Goal: Book appointment/travel/reservation

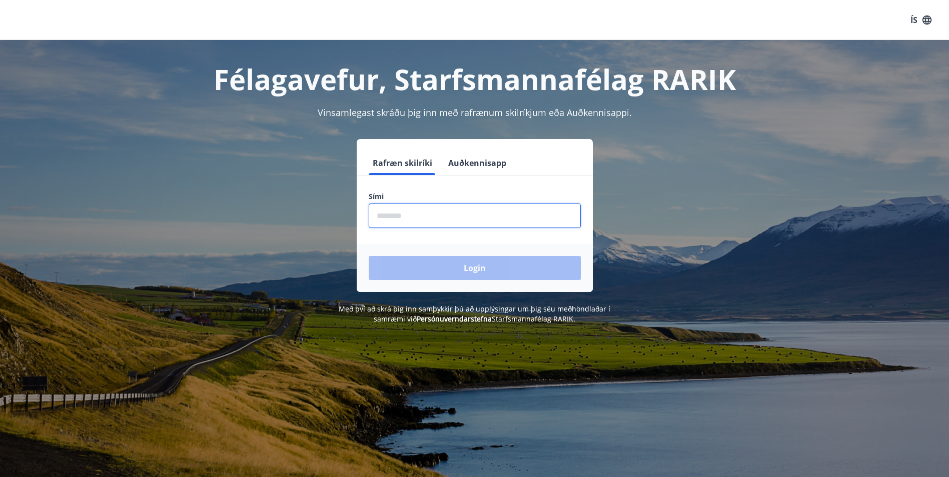
click at [501, 214] on input "phone" at bounding box center [475, 216] width 212 height 25
type input "********"
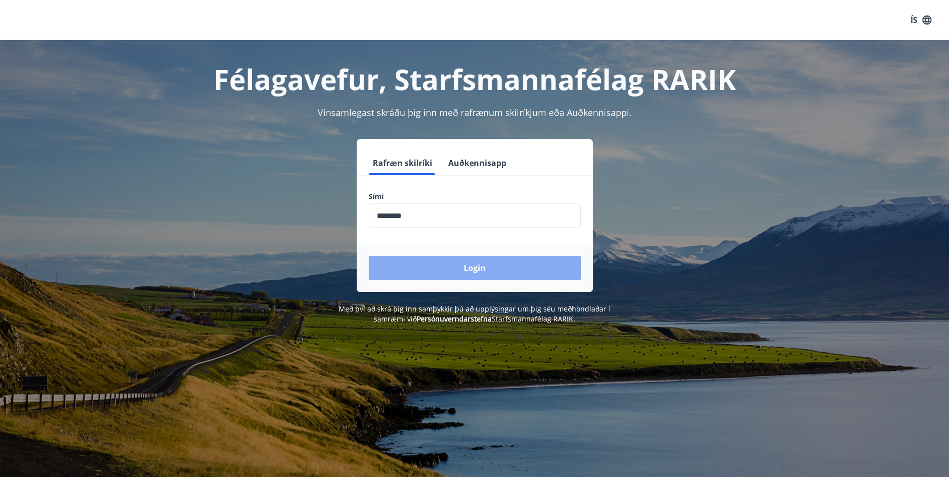
click at [504, 264] on button "Login" at bounding box center [475, 268] width 212 height 24
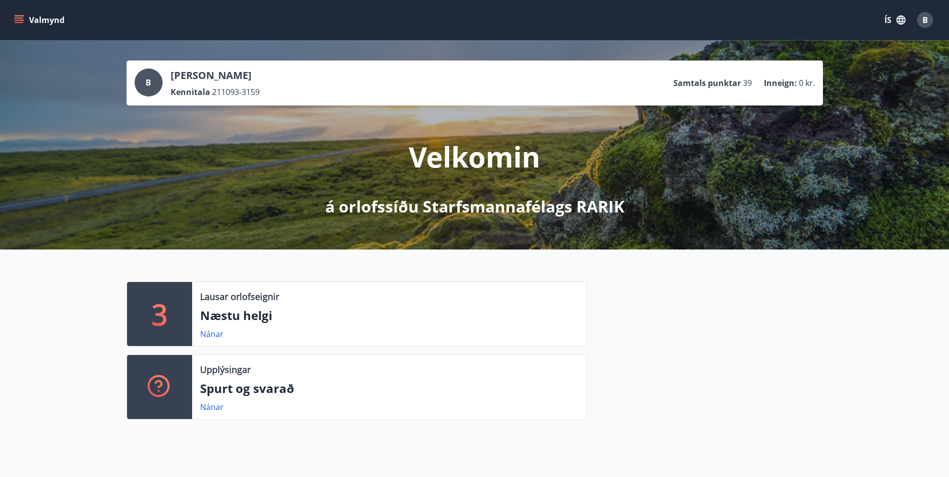
click at [46, 15] on button "Valmynd" at bounding box center [40, 20] width 57 height 18
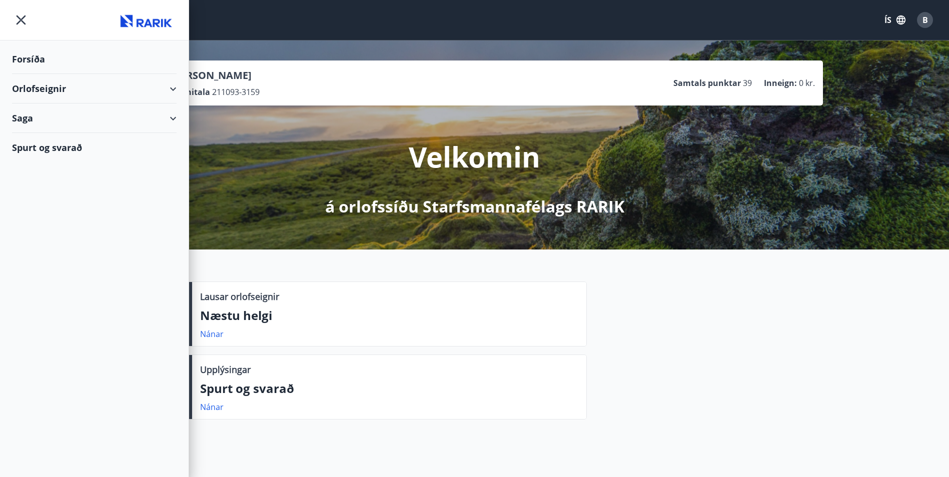
click at [48, 85] on div "Orlofseignir" at bounding box center [94, 89] width 165 height 30
click at [59, 115] on div "Framboð" at bounding box center [94, 114] width 149 height 21
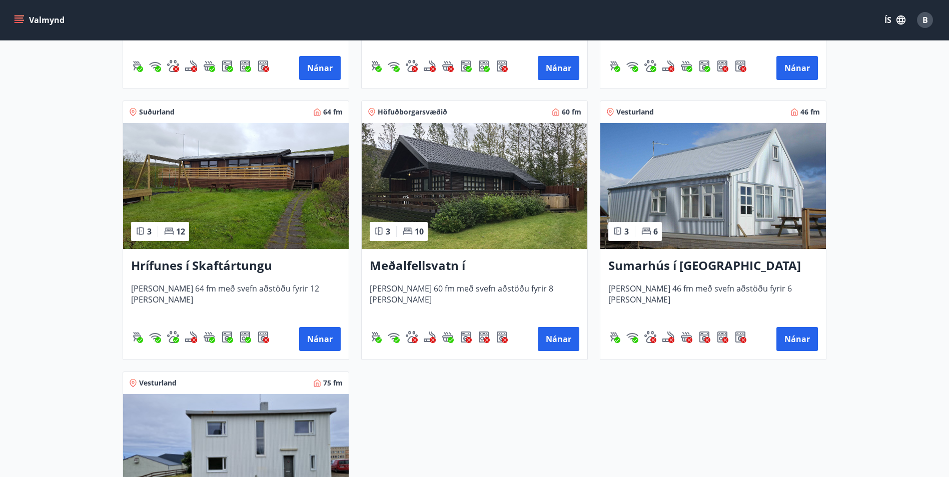
click at [246, 232] on img at bounding box center [236, 186] width 226 height 126
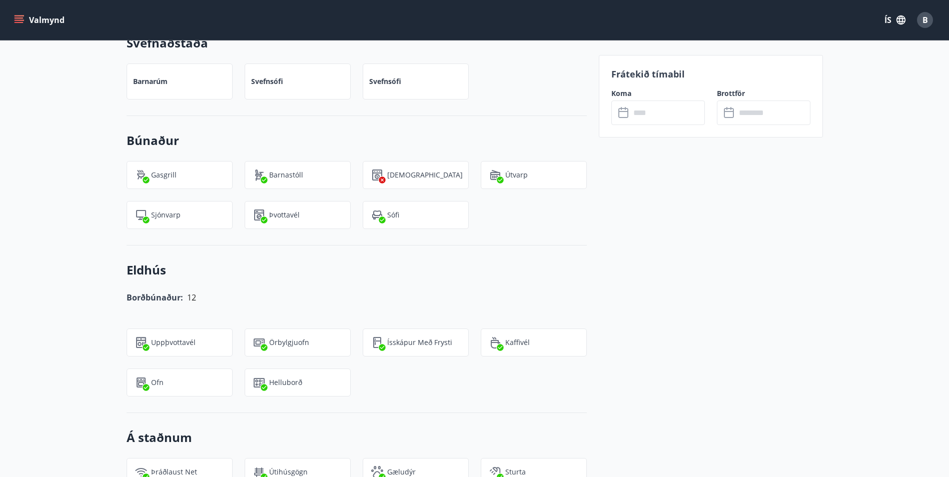
scroll to position [400, 0]
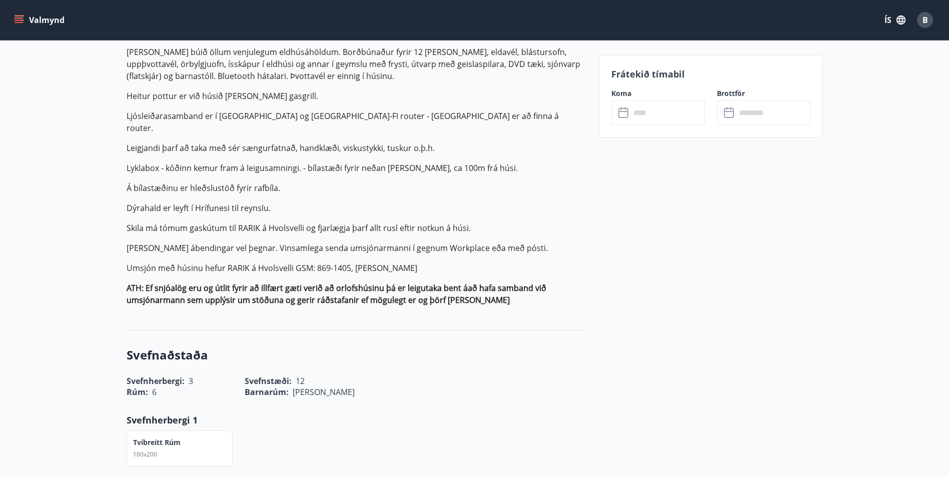
click at [20, 18] on icon "menu" at bounding box center [19, 18] width 9 height 1
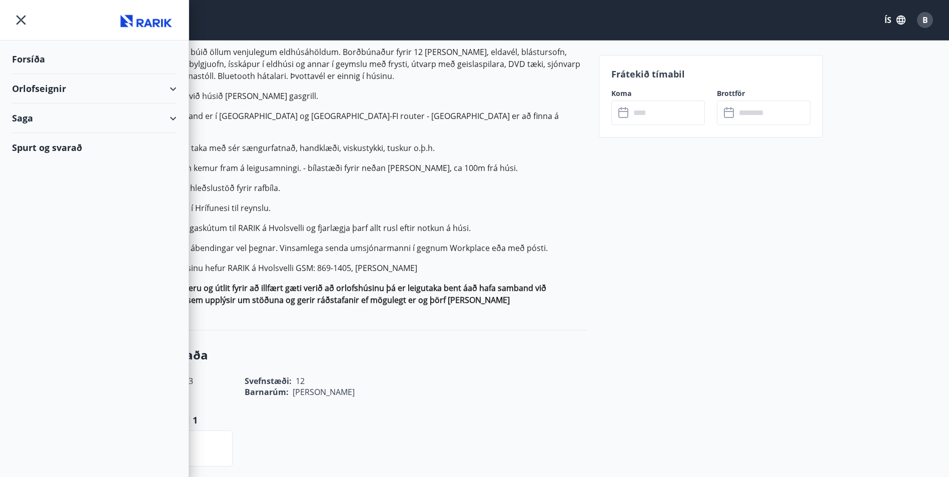
click at [174, 86] on div "Orlofseignir" at bounding box center [94, 89] width 165 height 30
click at [74, 138] on div "Bókunardagatal" at bounding box center [94, 135] width 149 height 21
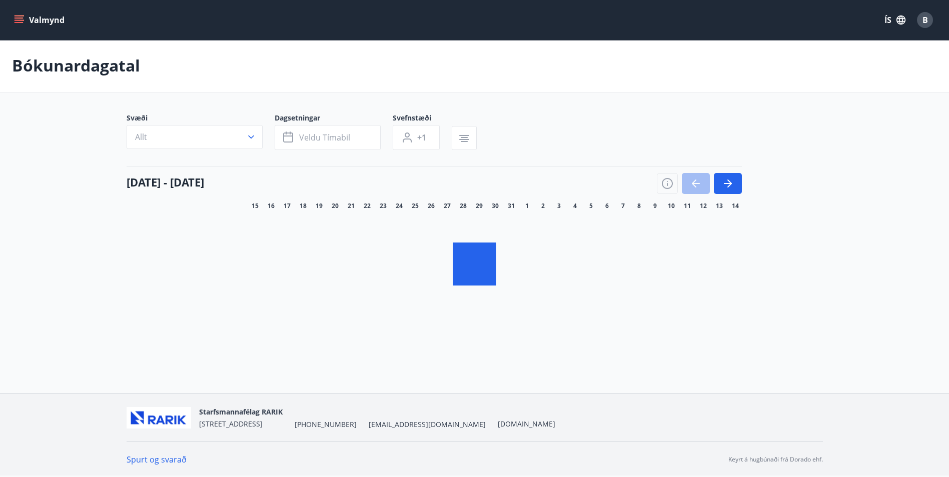
scroll to position [2, 0]
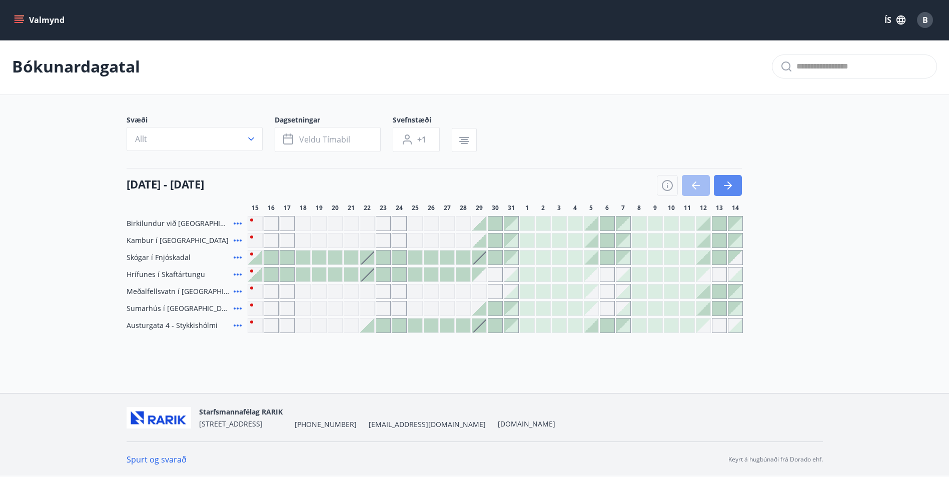
click at [727, 181] on icon "button" at bounding box center [728, 186] width 12 height 12
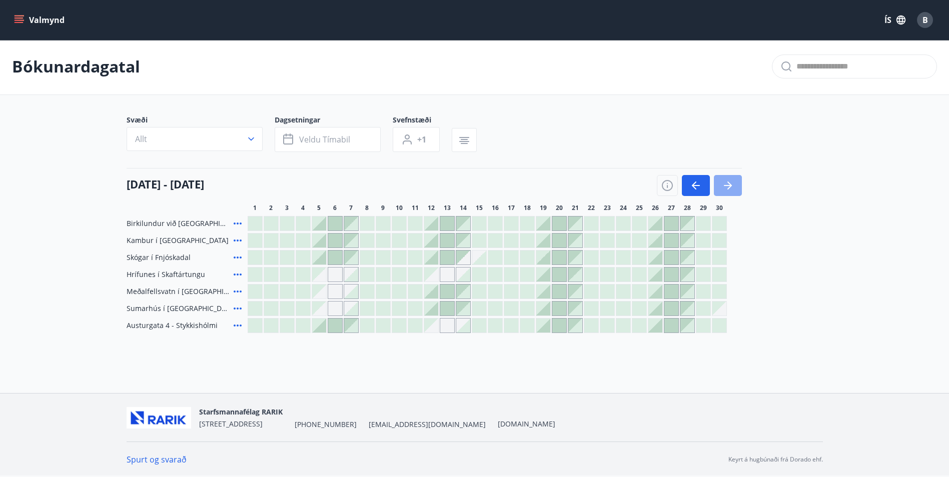
click at [727, 181] on icon "button" at bounding box center [728, 186] width 12 height 12
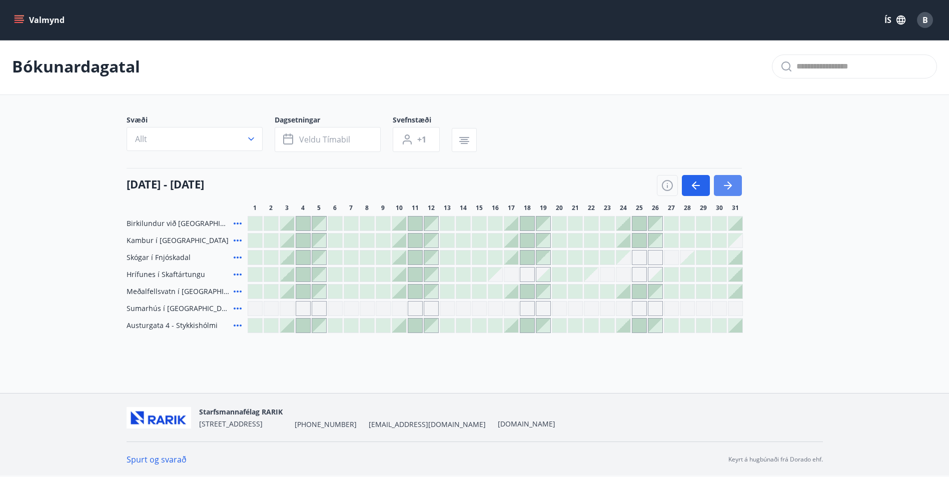
click at [724, 184] on icon "button" at bounding box center [728, 186] width 12 height 12
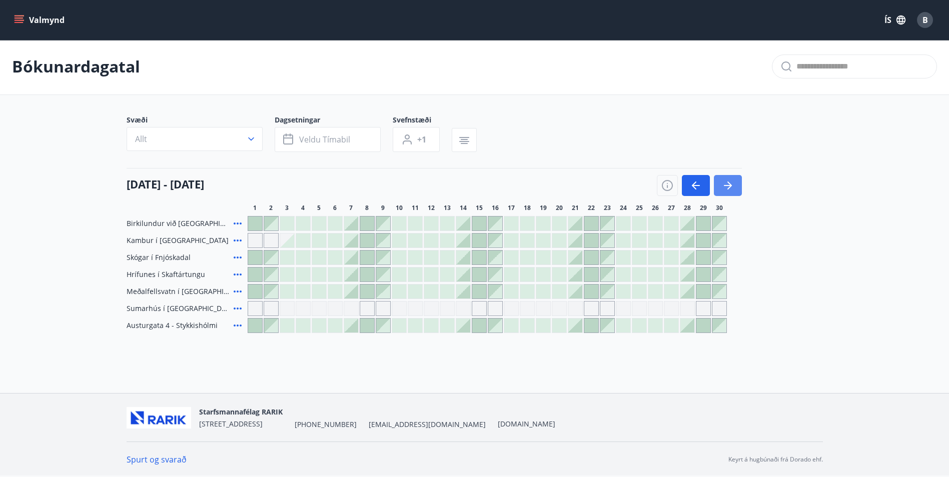
click at [724, 184] on icon "button" at bounding box center [728, 186] width 12 height 12
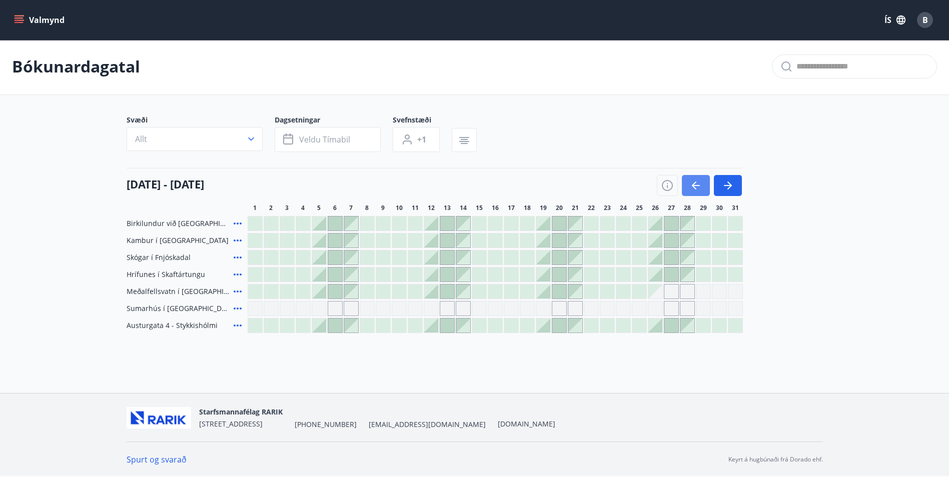
click at [686, 185] on button "button" at bounding box center [696, 185] width 28 height 21
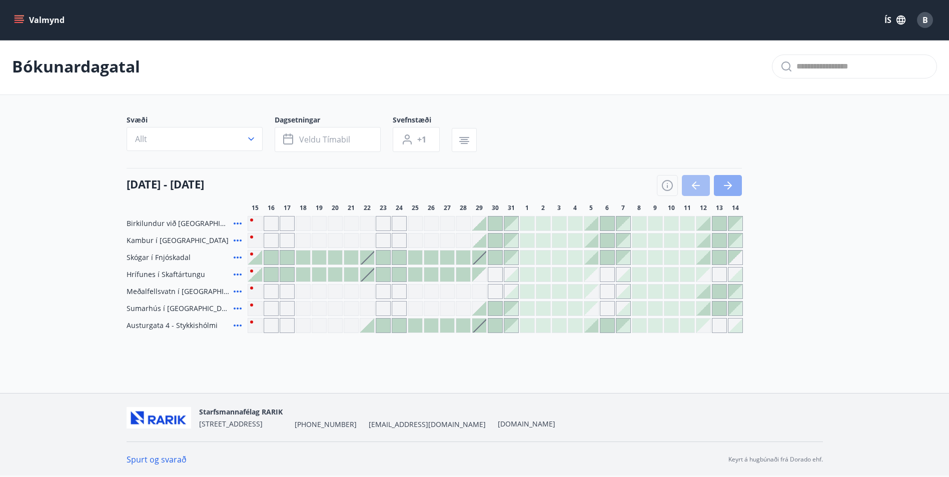
click at [719, 182] on button "button" at bounding box center [728, 185] width 28 height 21
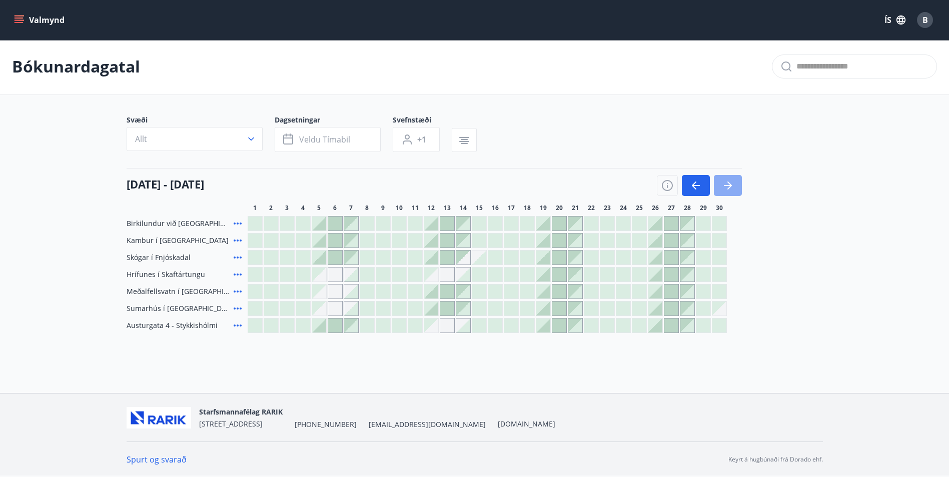
click at [719, 182] on button "button" at bounding box center [728, 185] width 28 height 21
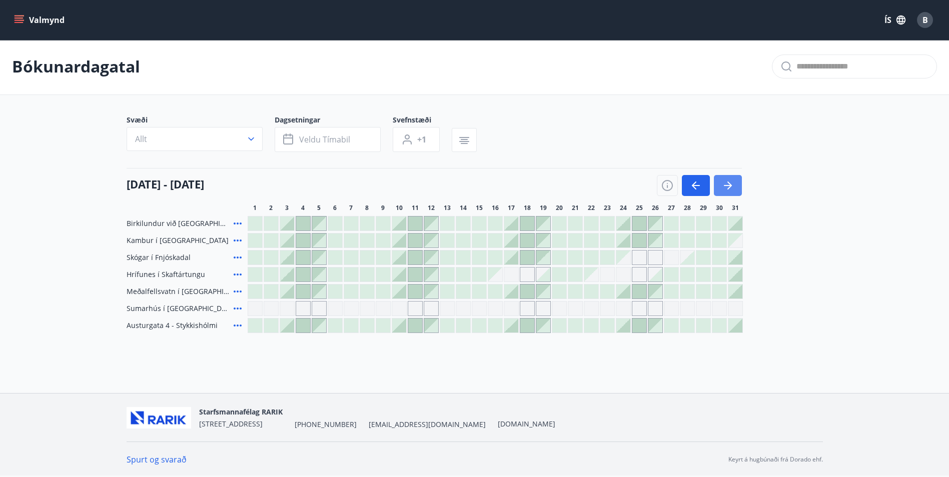
click at [719, 182] on button "button" at bounding box center [728, 185] width 28 height 21
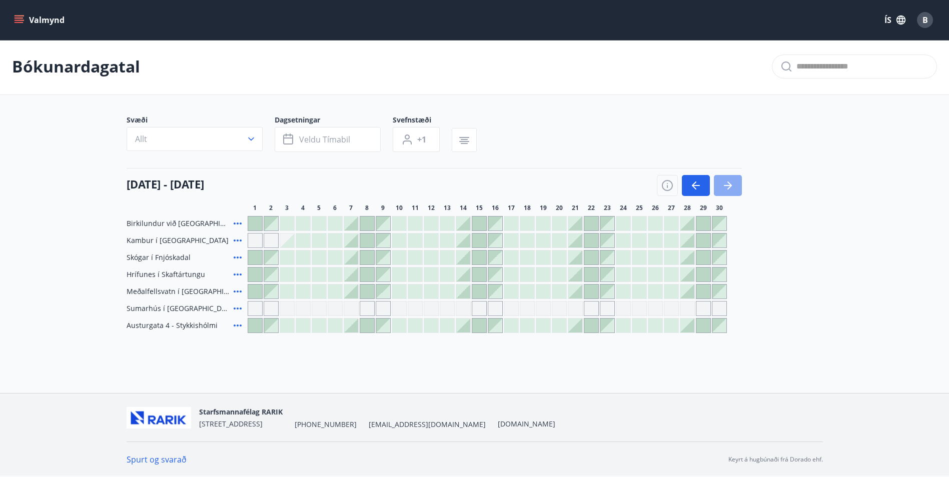
click at [720, 183] on button "button" at bounding box center [728, 185] width 28 height 21
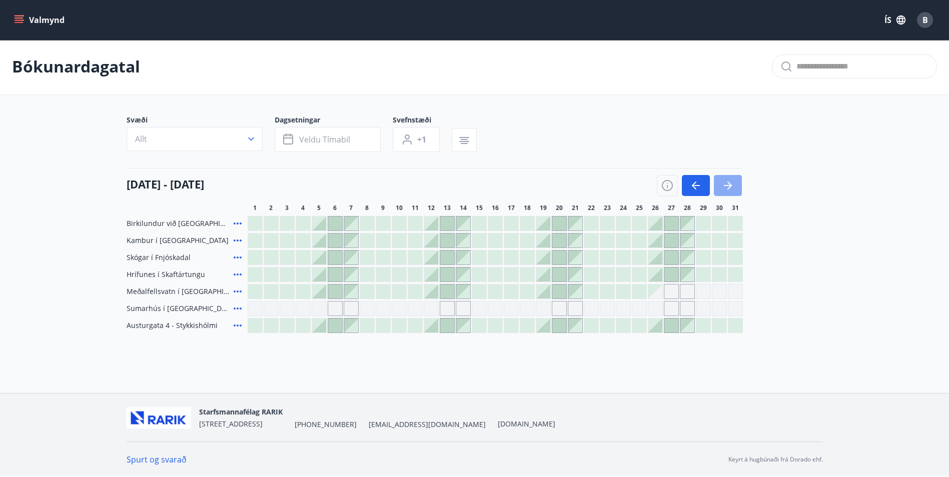
click at [723, 185] on icon "button" at bounding box center [728, 186] width 12 height 12
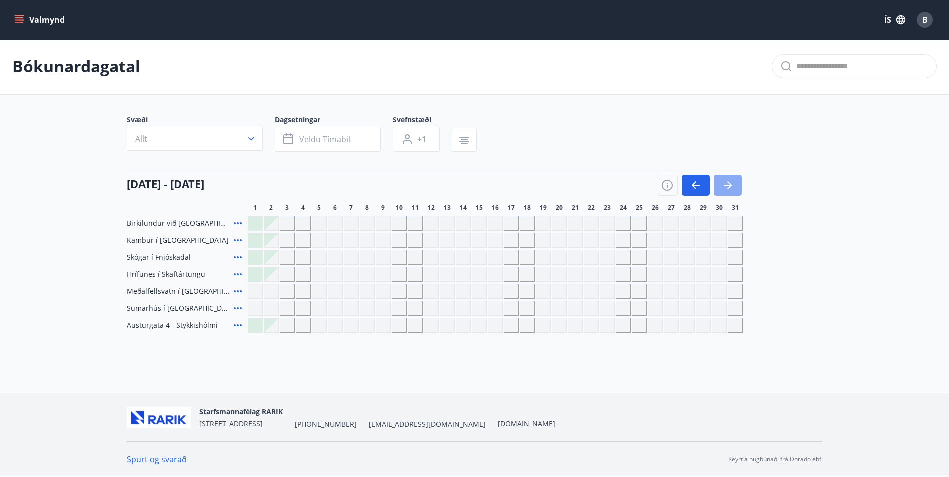
click at [723, 185] on icon "button" at bounding box center [728, 186] width 12 height 12
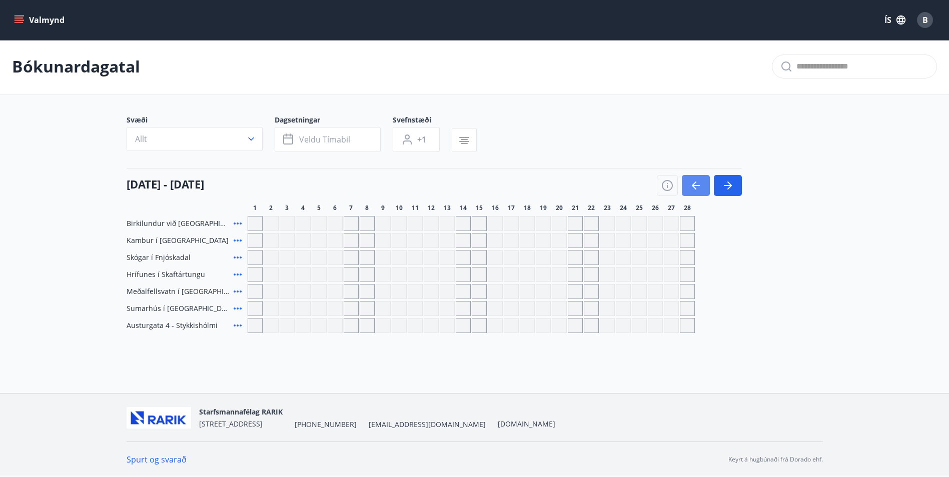
click at [699, 190] on icon "button" at bounding box center [696, 186] width 12 height 12
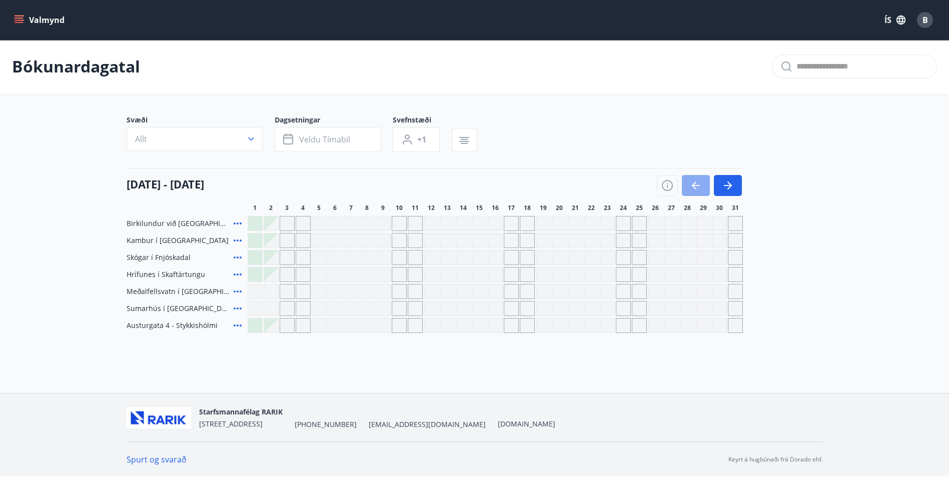
click at [700, 189] on icon "button" at bounding box center [696, 186] width 12 height 12
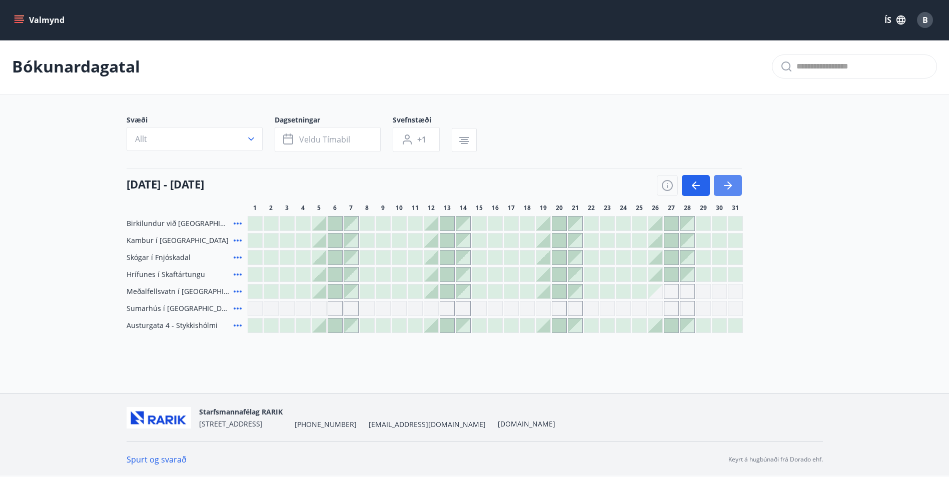
click at [729, 186] on icon "button" at bounding box center [728, 185] width 8 height 1
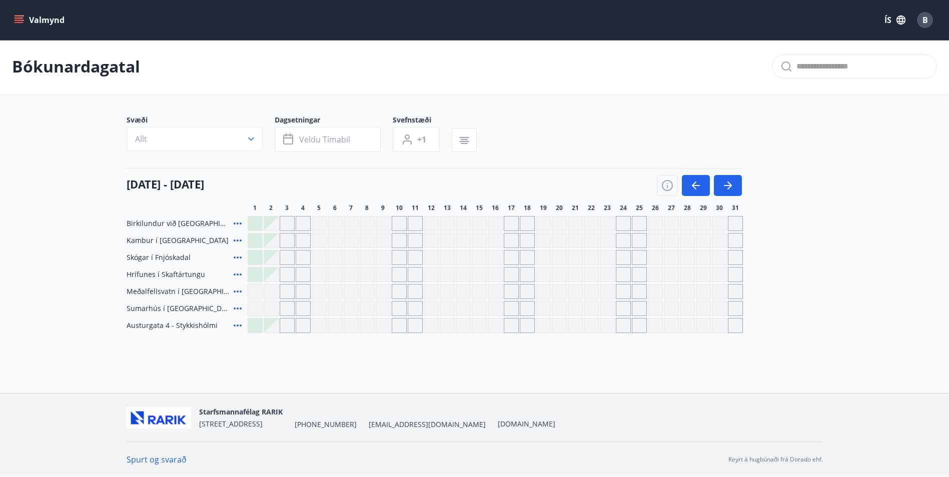
click at [430, 275] on div "Gráir dagar eru ekki bókanlegir" at bounding box center [431, 274] width 15 height 15
click at [689, 190] on button "button" at bounding box center [696, 185] width 28 height 21
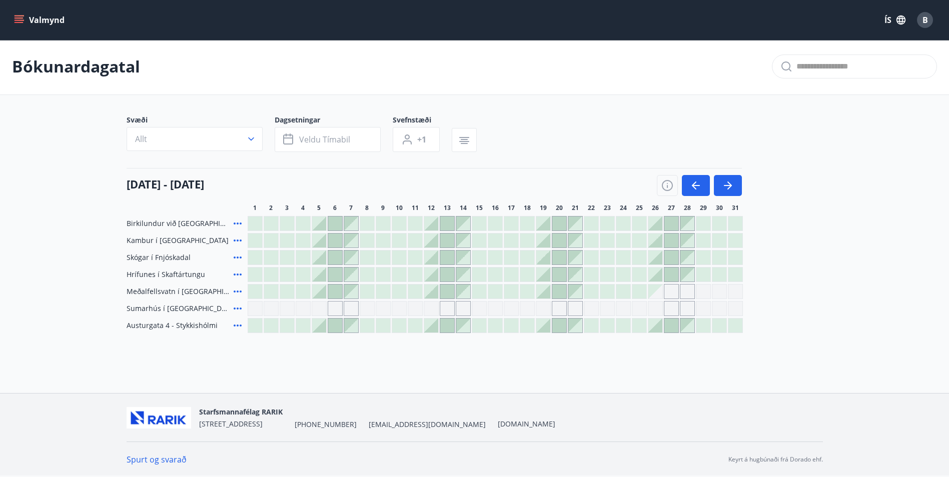
click at [489, 292] on div at bounding box center [495, 292] width 14 height 14
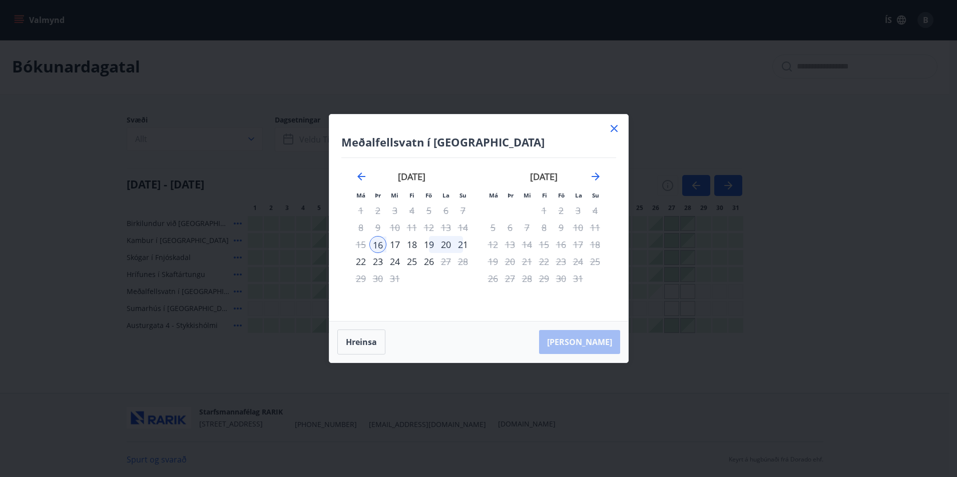
click at [611, 130] on icon at bounding box center [614, 129] width 12 height 12
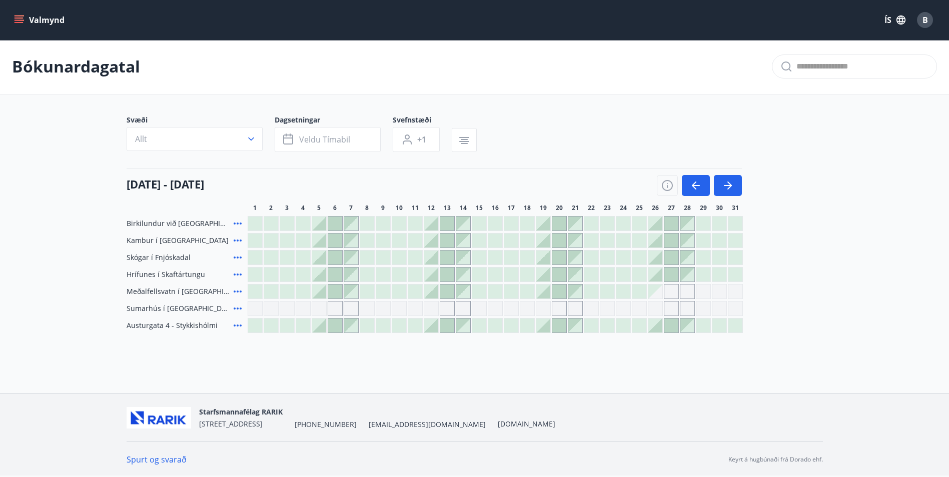
click at [260, 272] on div at bounding box center [255, 275] width 14 height 14
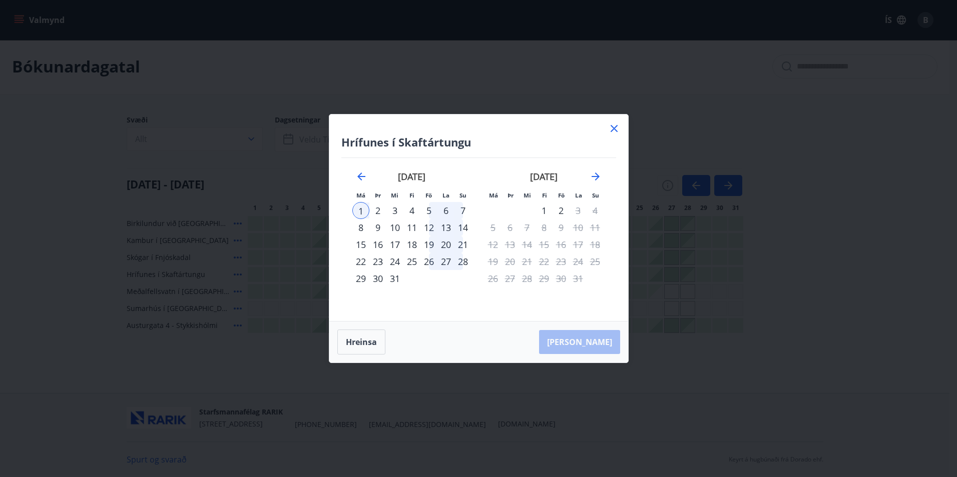
click at [614, 132] on icon at bounding box center [614, 129] width 12 height 12
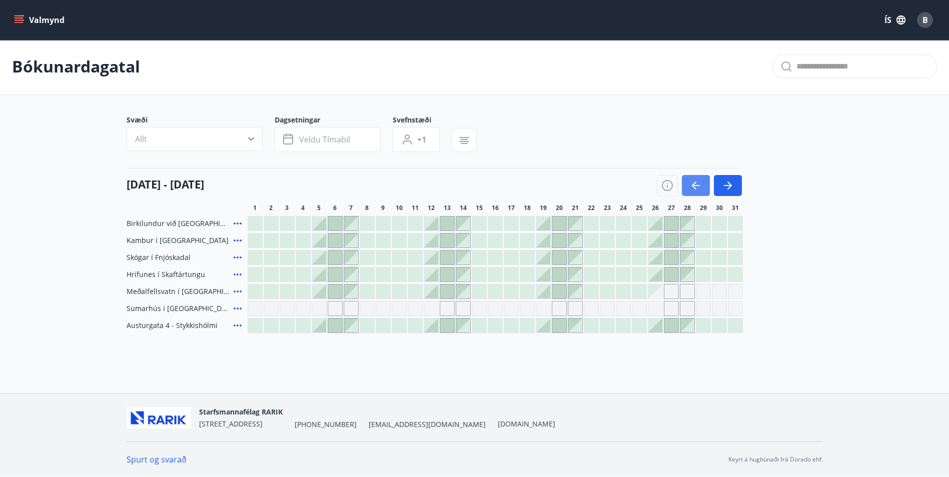
click at [688, 185] on button "button" at bounding box center [696, 185] width 28 height 21
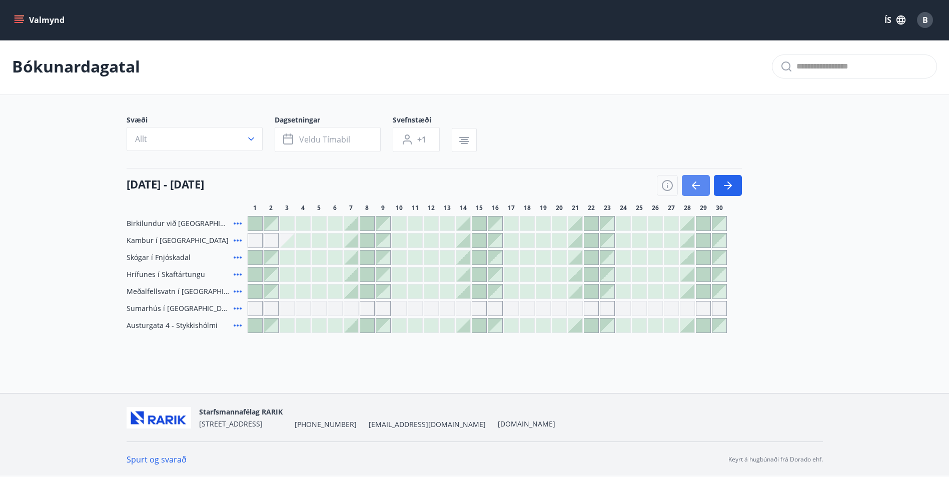
click at [688, 185] on button "button" at bounding box center [696, 185] width 28 height 21
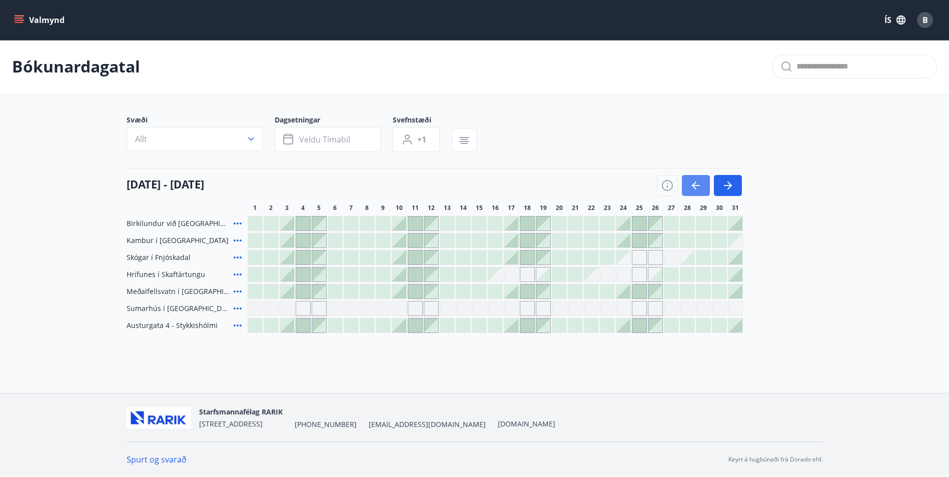
click at [688, 185] on button "button" at bounding box center [696, 185] width 28 height 21
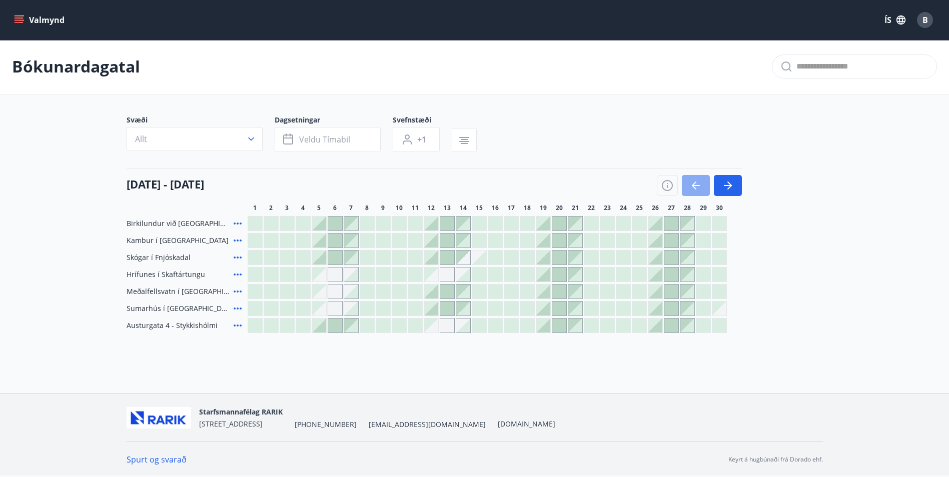
click at [698, 179] on button "button" at bounding box center [696, 185] width 28 height 21
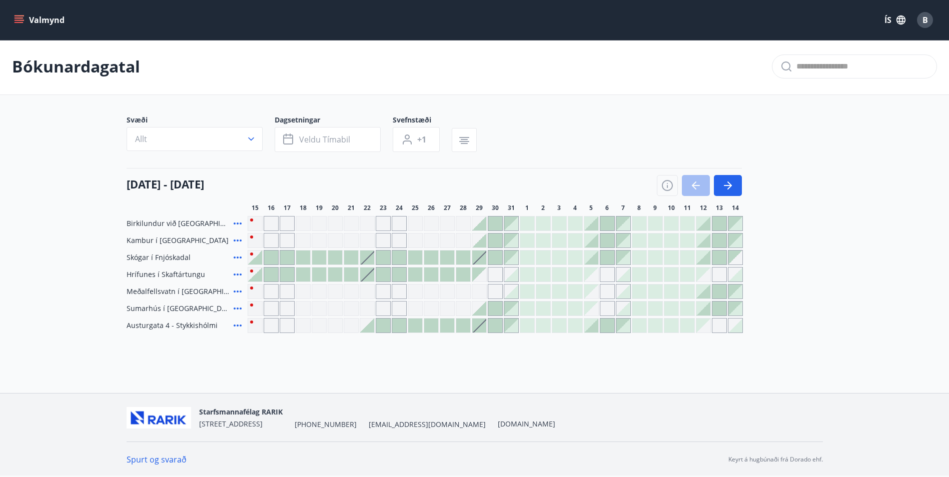
click at [451, 276] on div at bounding box center [447, 275] width 14 height 14
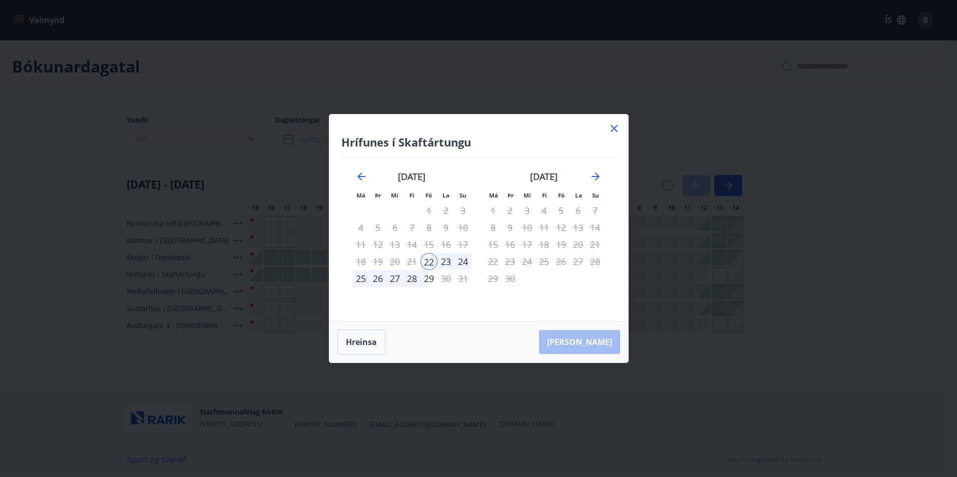
click at [616, 130] on icon at bounding box center [614, 129] width 12 height 12
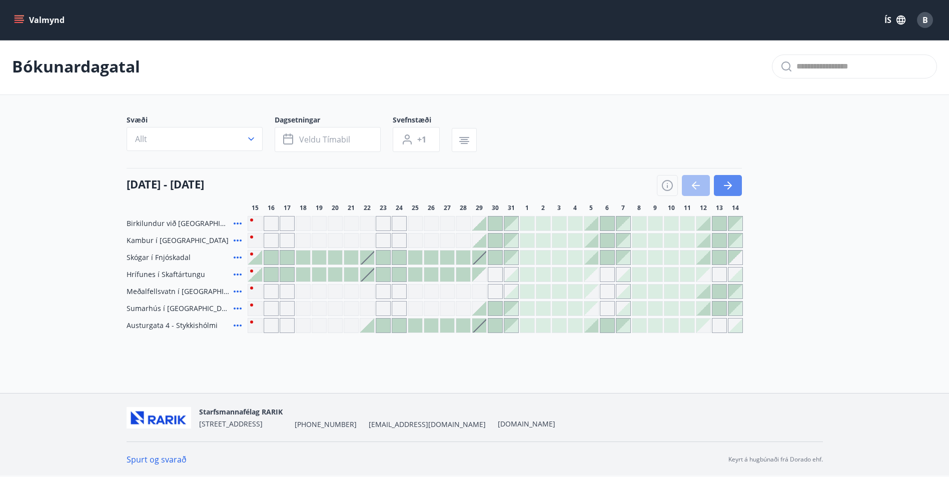
click at [728, 192] on button "button" at bounding box center [728, 185] width 28 height 21
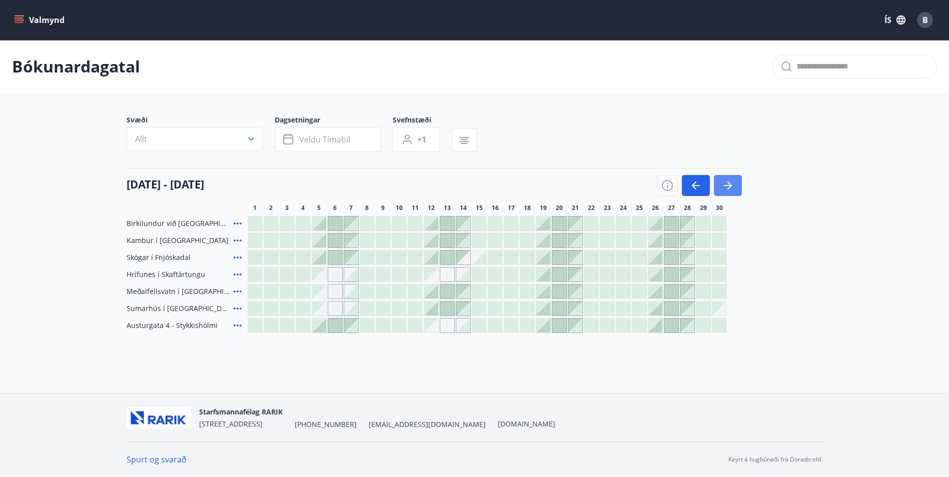
click at [728, 192] on button "button" at bounding box center [728, 185] width 28 height 21
